Goal: Information Seeking & Learning: Check status

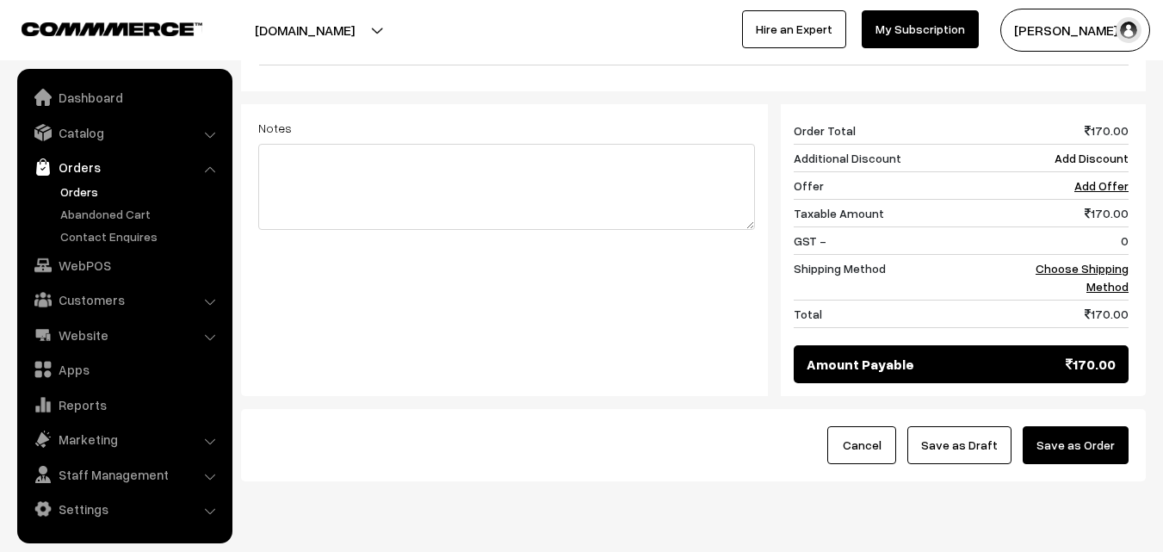
scroll to position [713, 0]
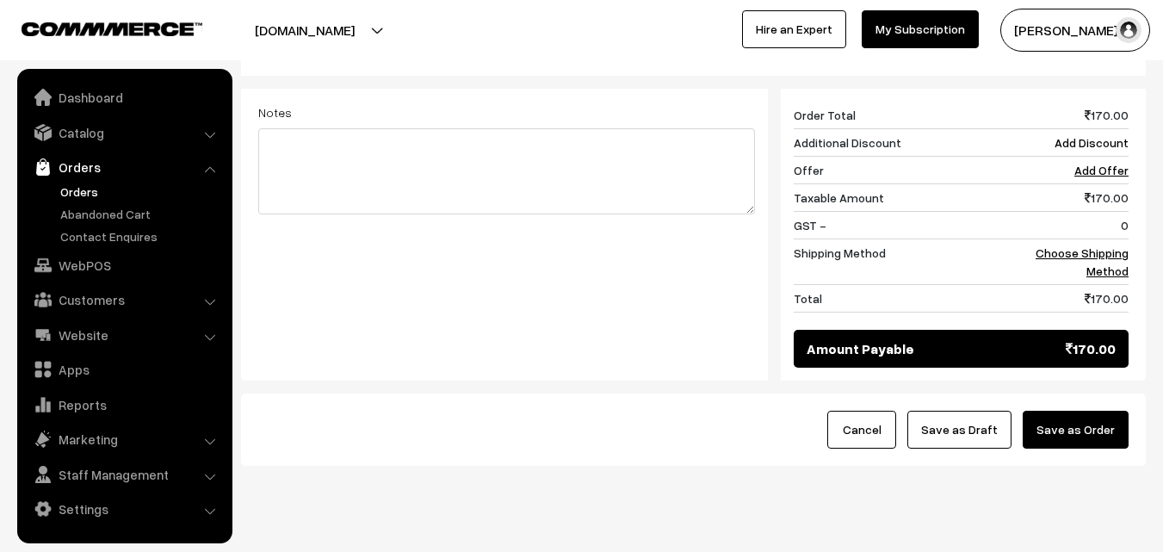
click at [82, 195] on link "Orders" at bounding box center [141, 192] width 170 height 18
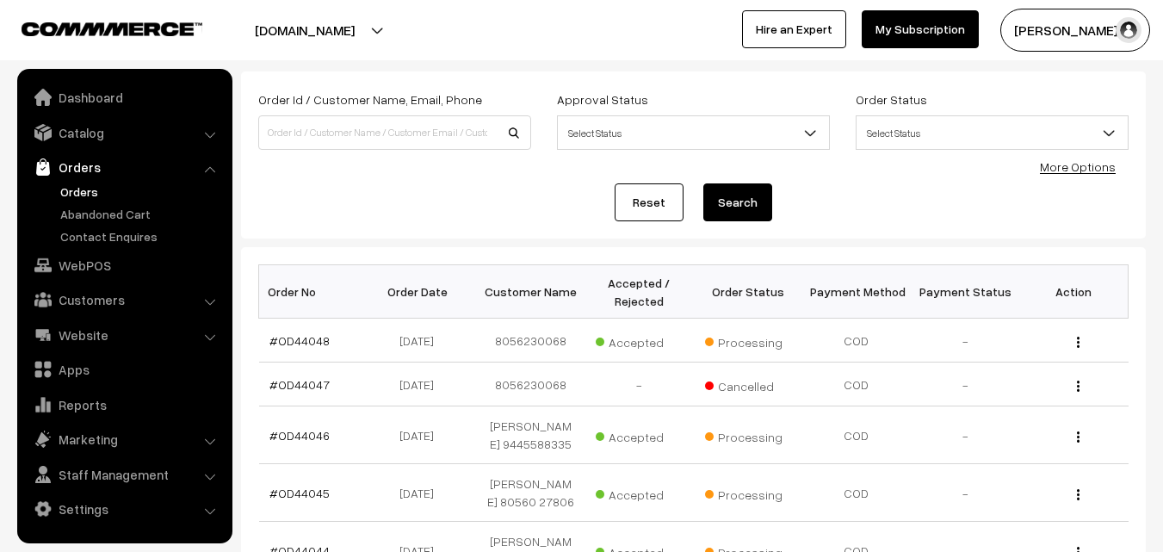
scroll to position [344, 0]
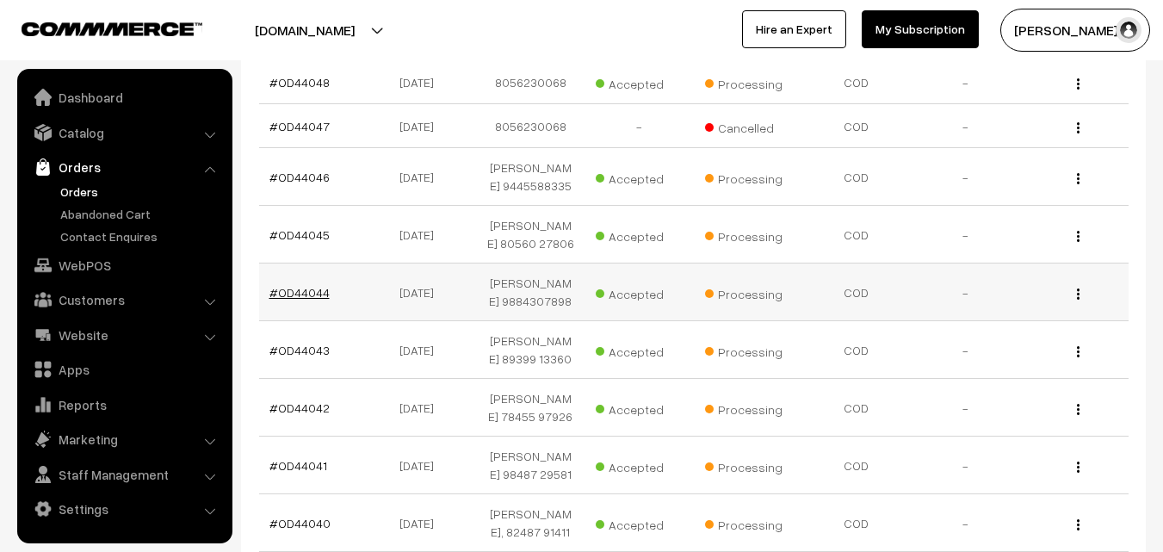
click at [316, 300] on link "#OD44044" at bounding box center [299, 292] width 60 height 15
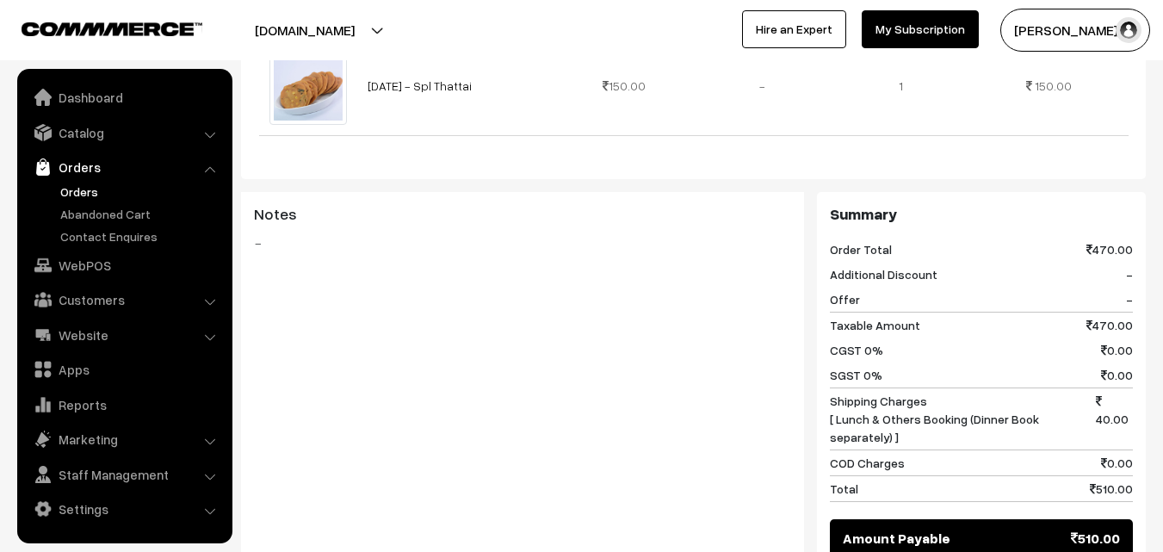
scroll to position [1119, 0]
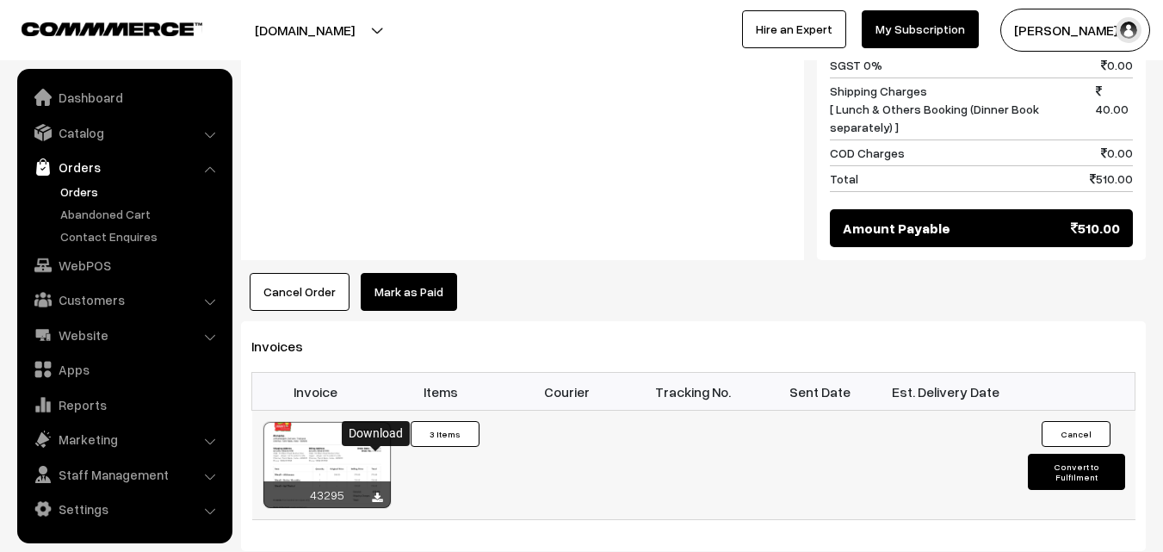
click at [377, 492] on icon at bounding box center [377, 497] width 10 height 11
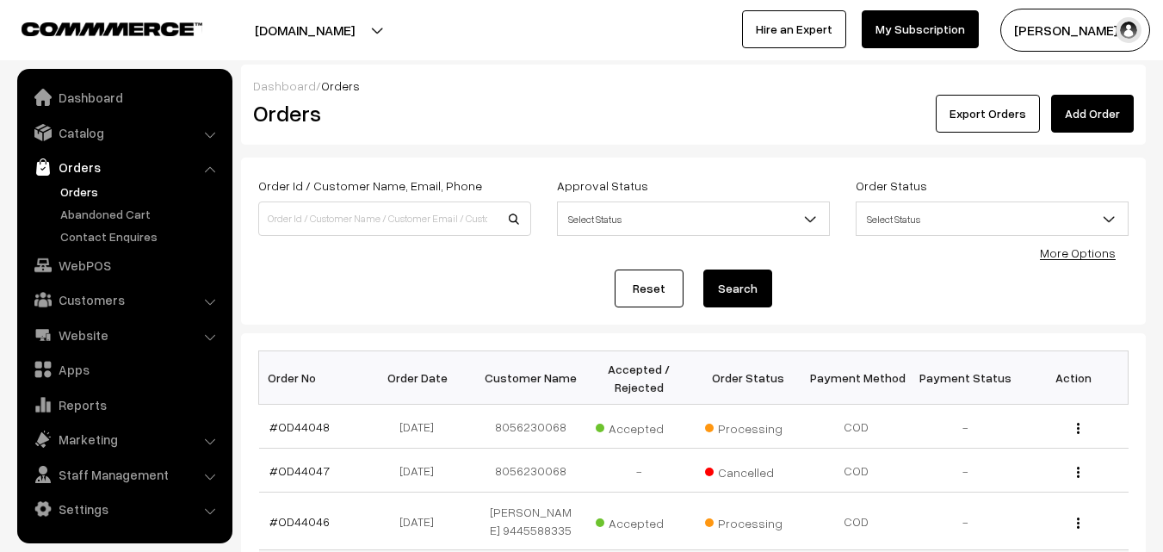
scroll to position [344, 0]
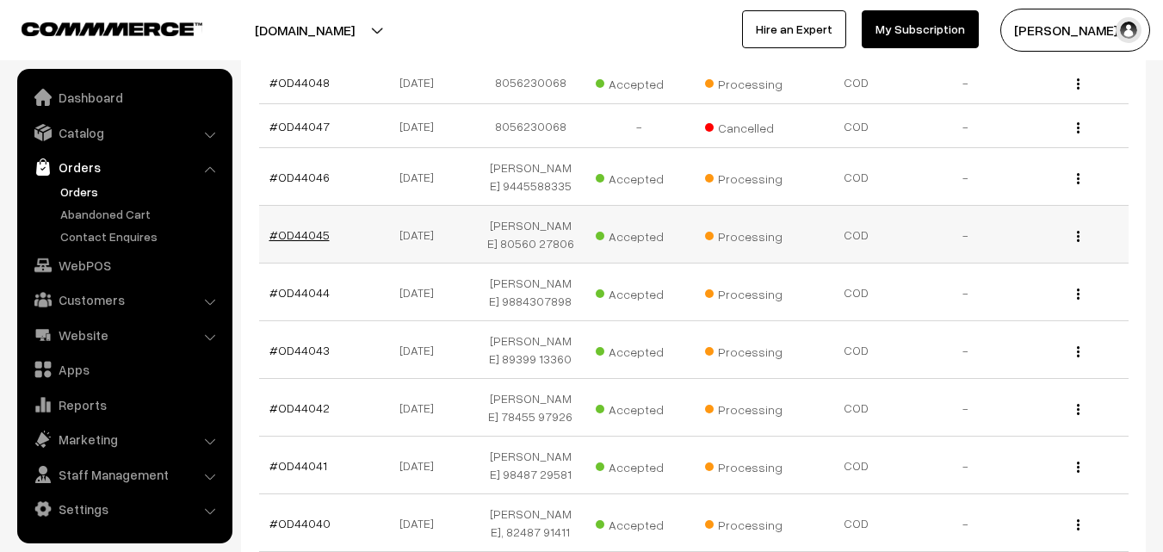
click at [317, 242] on link "#OD44045" at bounding box center [299, 234] width 60 height 15
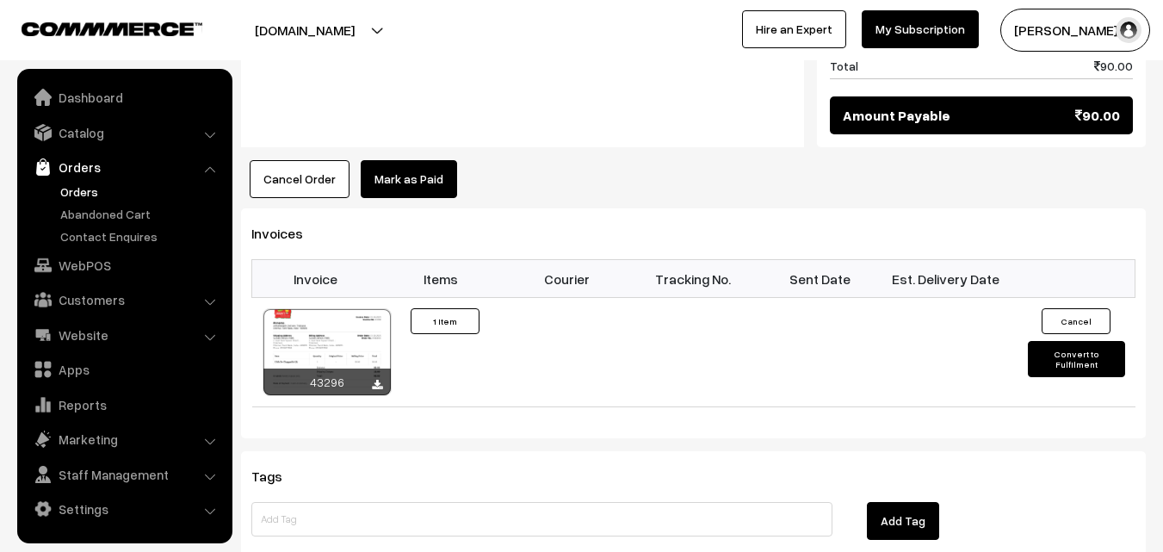
scroll to position [1033, 0]
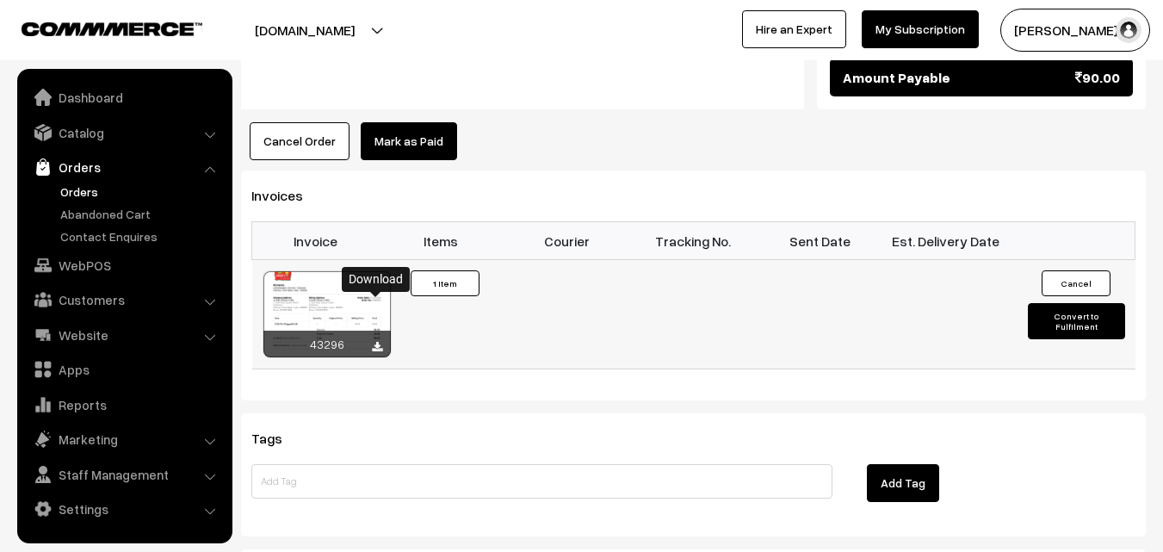
click at [375, 342] on icon at bounding box center [377, 347] width 10 height 11
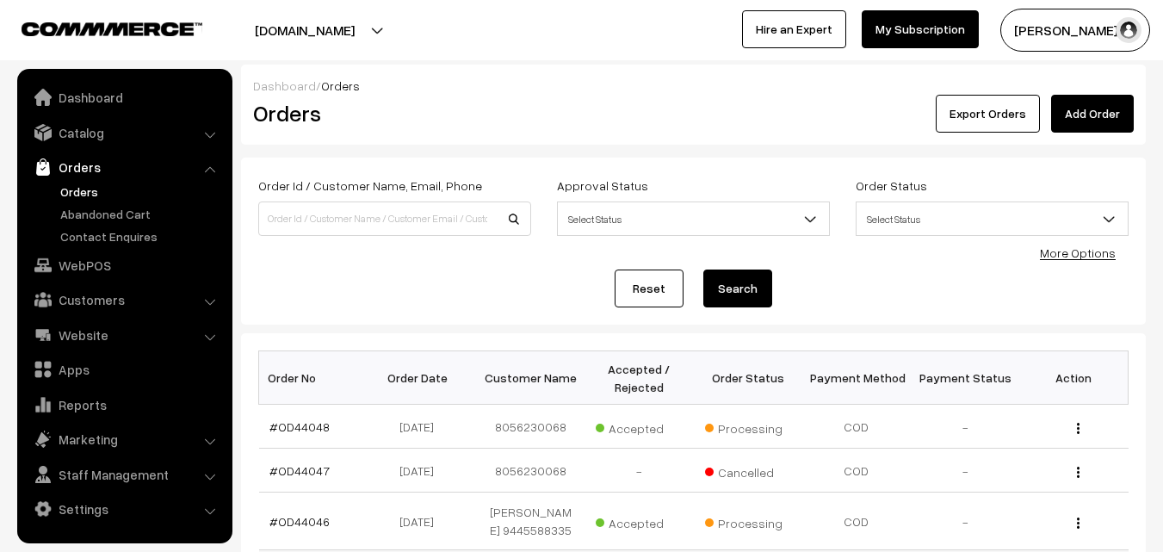
scroll to position [344, 0]
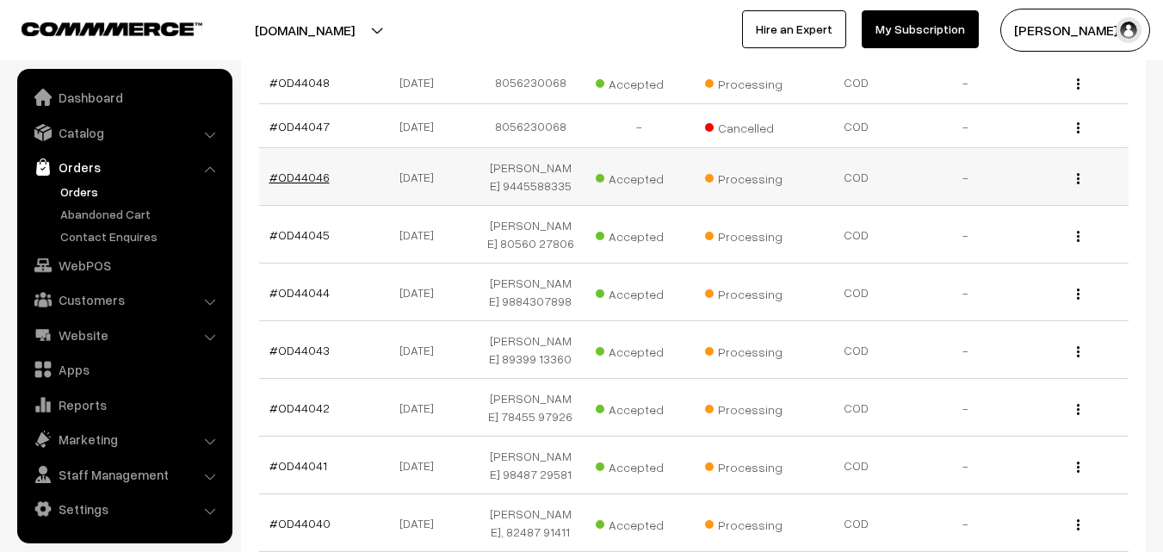
click at [294, 178] on link "#OD44046" at bounding box center [299, 177] width 60 height 15
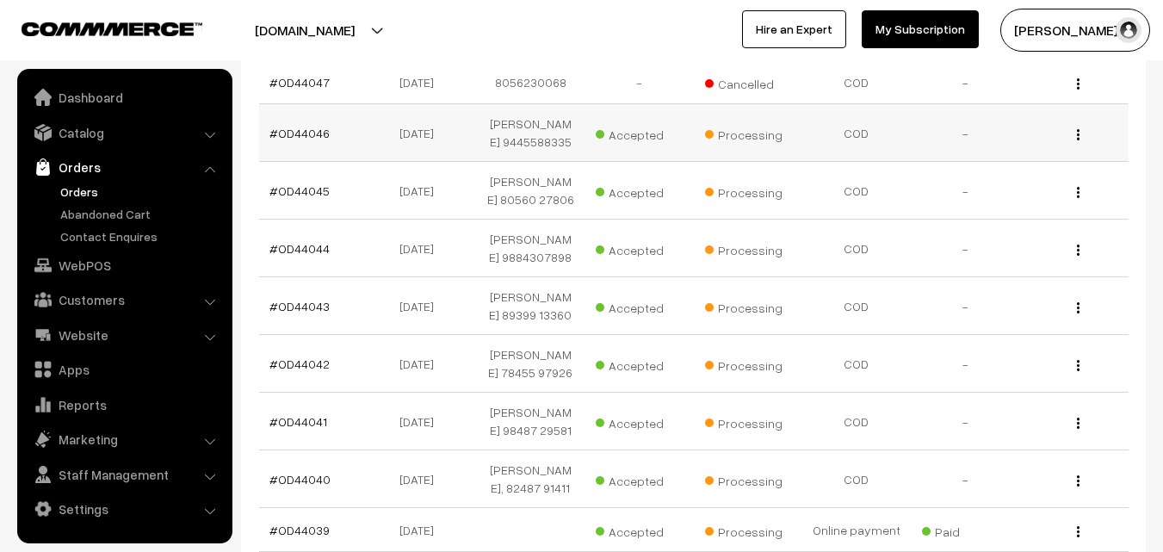
scroll to position [431, 0]
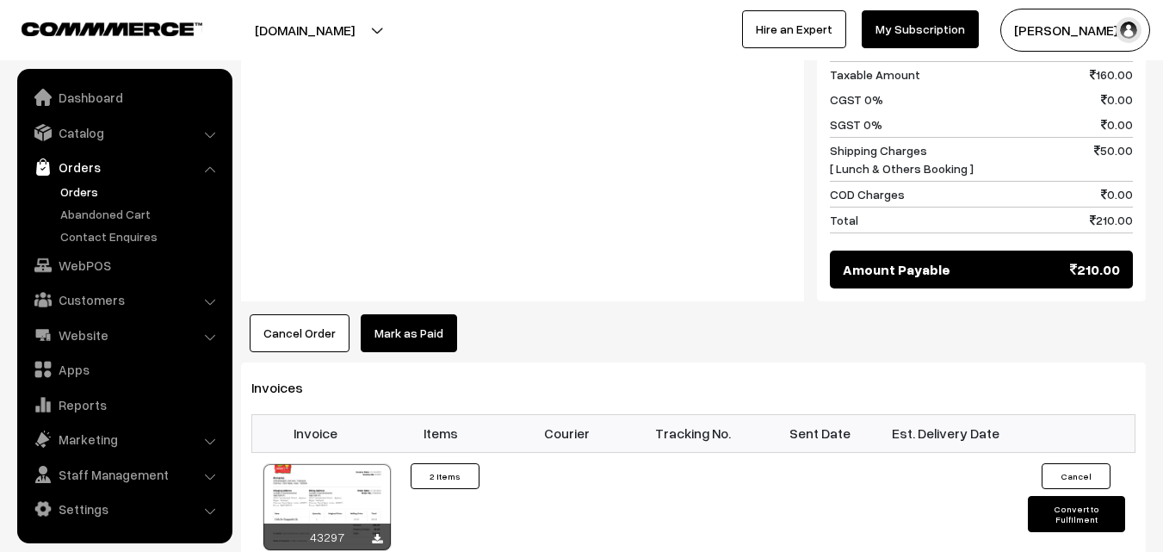
scroll to position [861, 0]
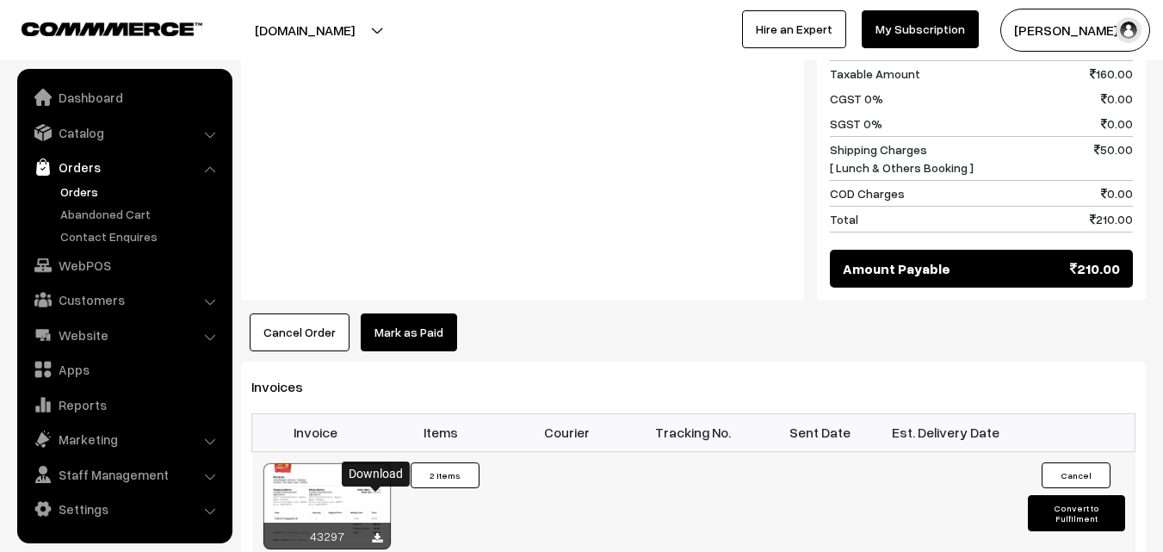
click at [381, 533] on icon at bounding box center [377, 538] width 10 height 11
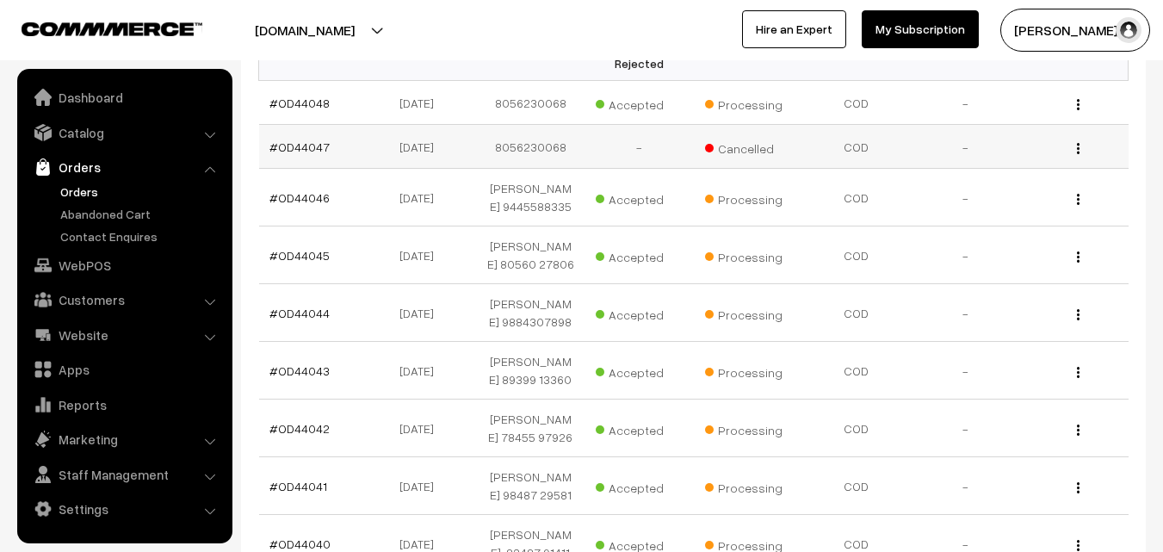
scroll to position [258, 0]
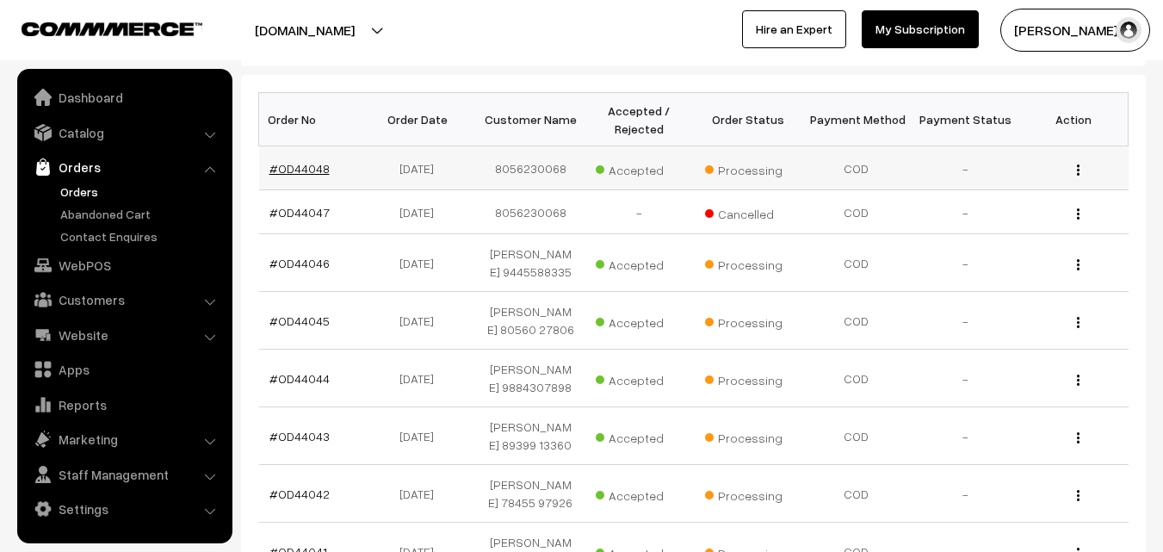
click at [315, 164] on link "#OD44048" at bounding box center [299, 168] width 60 height 15
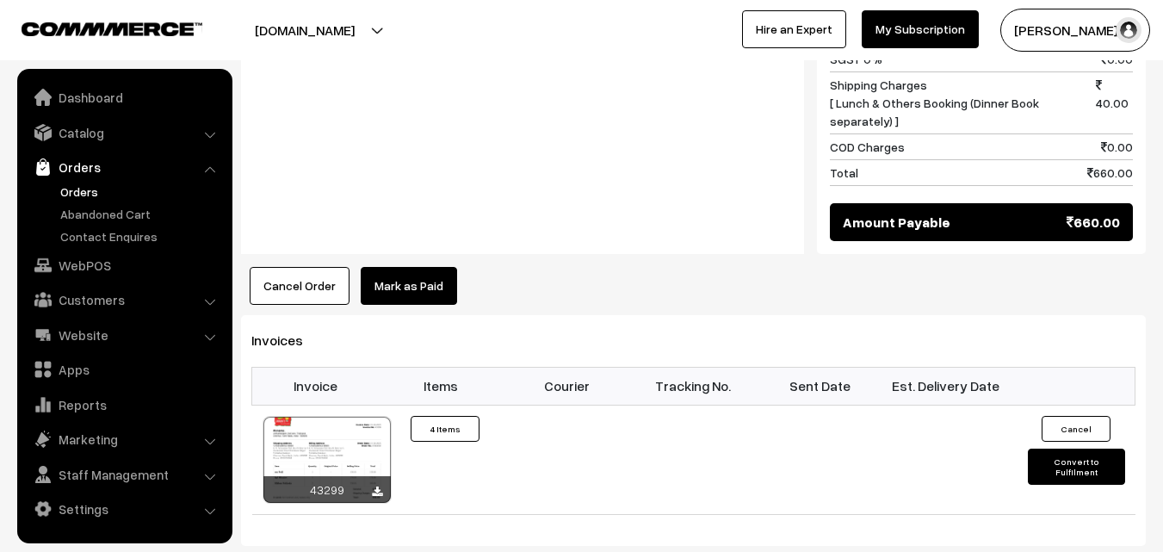
scroll to position [1119, 0]
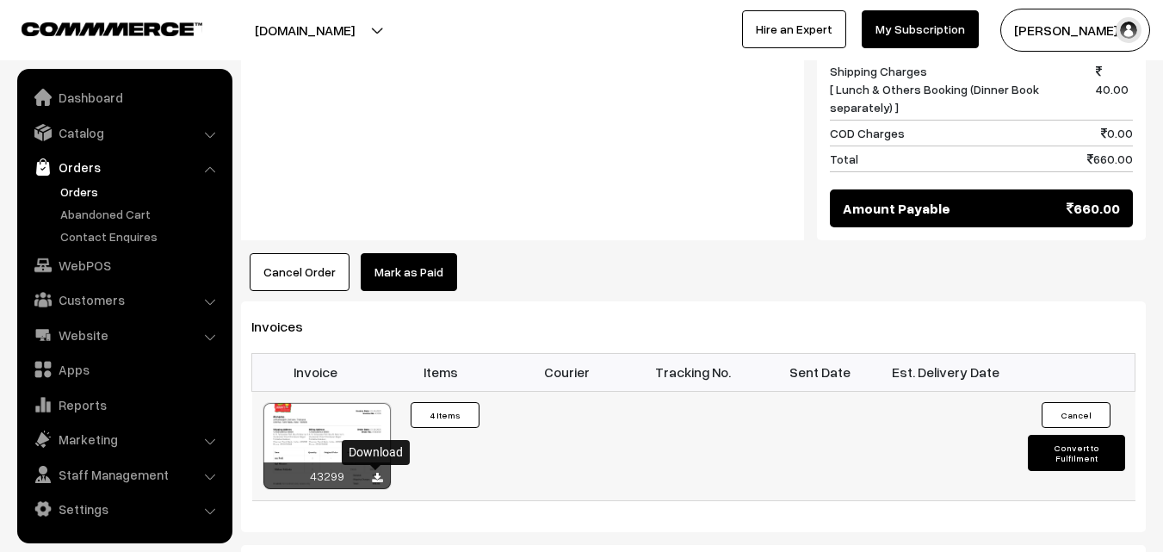
click at [375, 475] on icon at bounding box center [377, 478] width 10 height 11
